Goal: Task Accomplishment & Management: Use online tool/utility

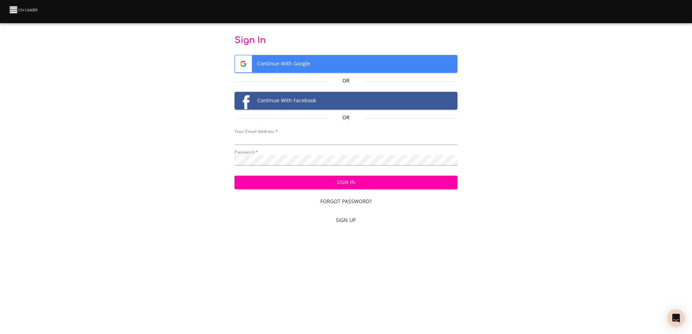
type input "mammothequipment10@gmail.com"
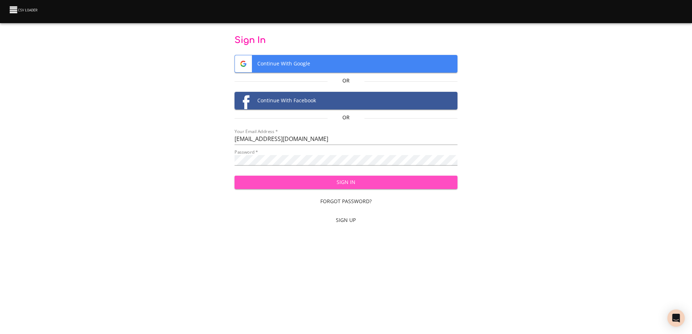
click at [278, 185] on span "Sign In" at bounding box center [345, 182] width 211 height 9
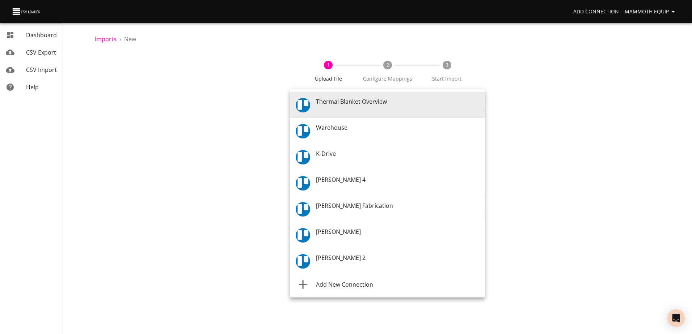
click at [480, 105] on body "Add Connection Mammoth Equip Dashboard CSV Export CSV Import Help Imports › New…" at bounding box center [346, 167] width 692 height 334
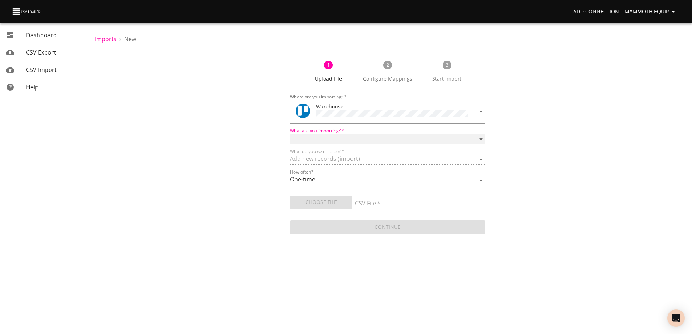
drag, startPoint x: 481, startPoint y: 137, endPoint x: 456, endPoint y: 143, distance: 25.6
click at [481, 137] on select "Boards Cards Checkitems Checklists" at bounding box center [387, 139] width 195 height 10
select select "cards"
click at [290, 134] on select "Boards Cards Checkitems Checklists" at bounding box center [387, 139] width 195 height 10
click at [327, 202] on span "Choose File" at bounding box center [321, 202] width 51 height 9
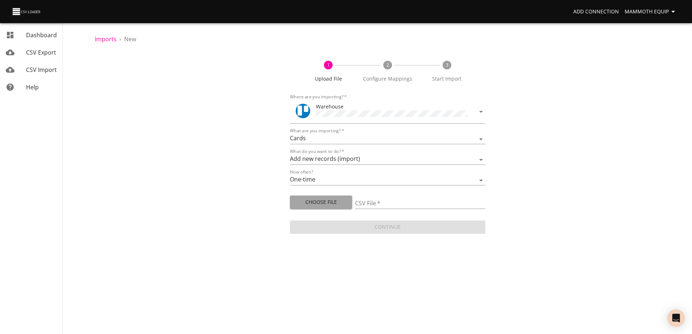
click at [315, 199] on span "Choose File" at bounding box center [321, 202] width 51 height 9
type input "Import1.xlsx"
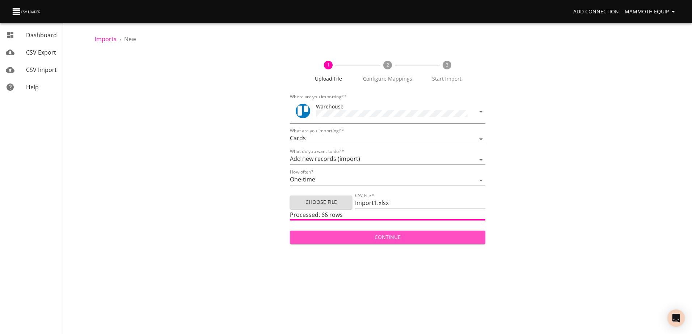
click at [379, 237] on span "Continue" at bounding box center [387, 237] width 183 height 9
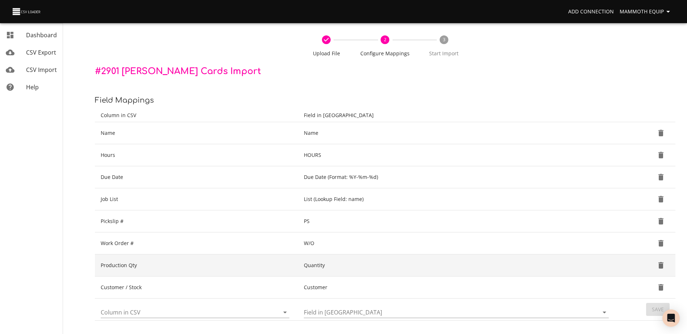
scroll to position [76, 0]
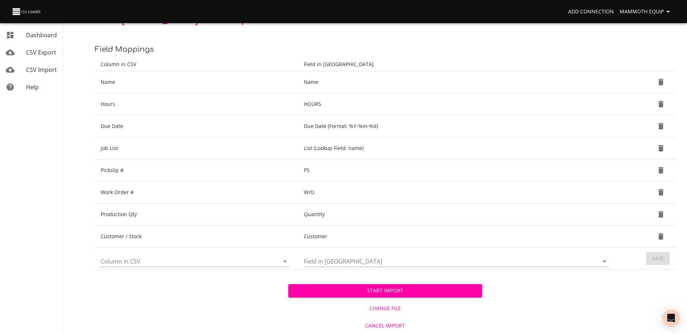
click at [362, 292] on span "Start Import" at bounding box center [385, 291] width 182 height 9
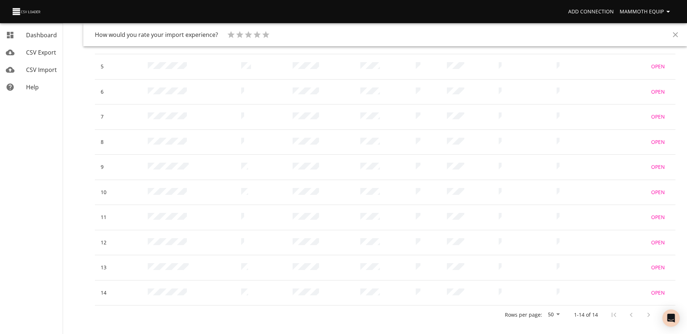
scroll to position [267, 0]
